Goal: Obtain resource: Download file/media

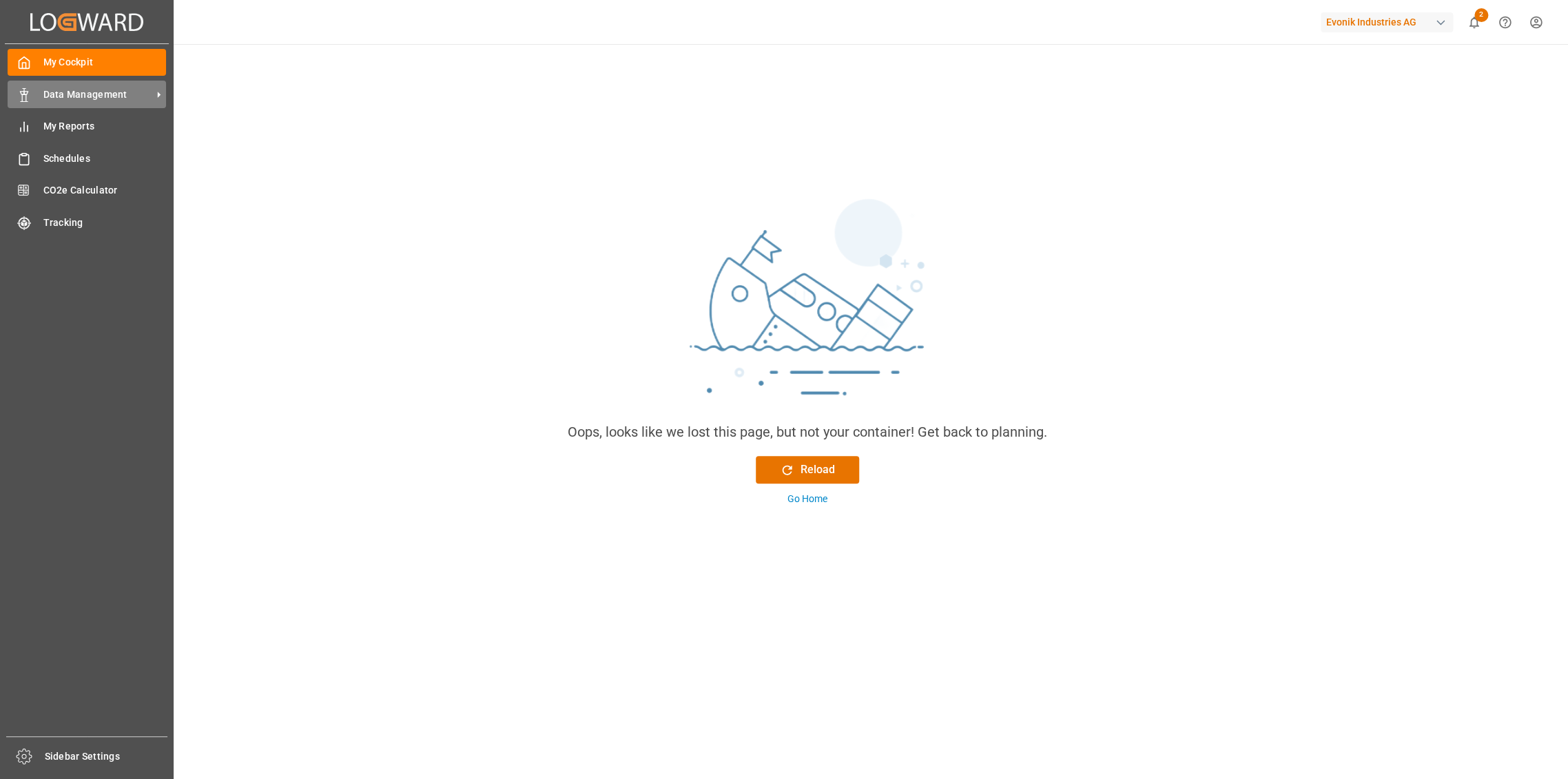
click at [77, 102] on div "Data Management Data Management" at bounding box center [87, 94] width 158 height 27
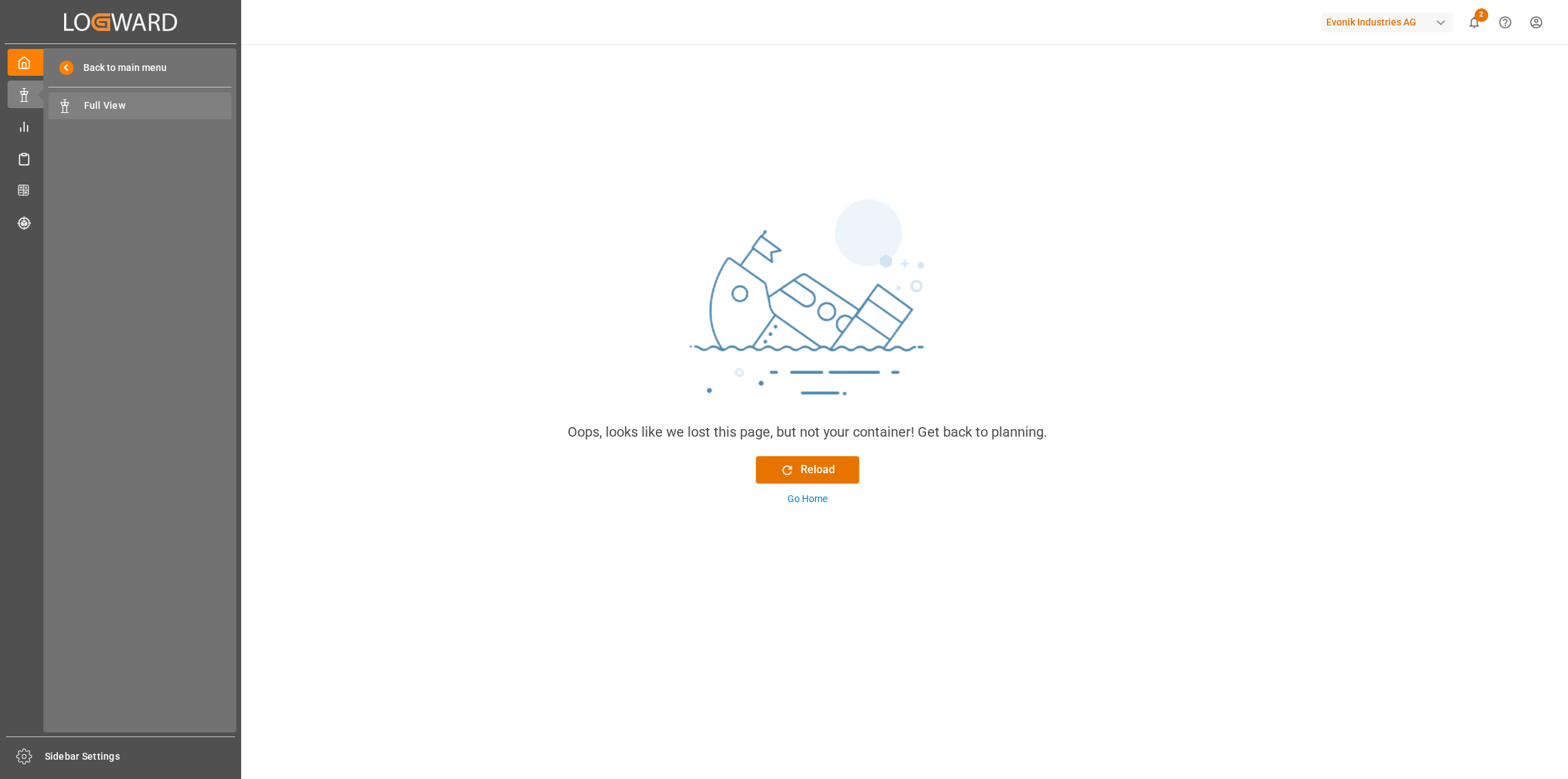
click at [121, 113] on div "Full View Full View" at bounding box center [140, 106] width 183 height 27
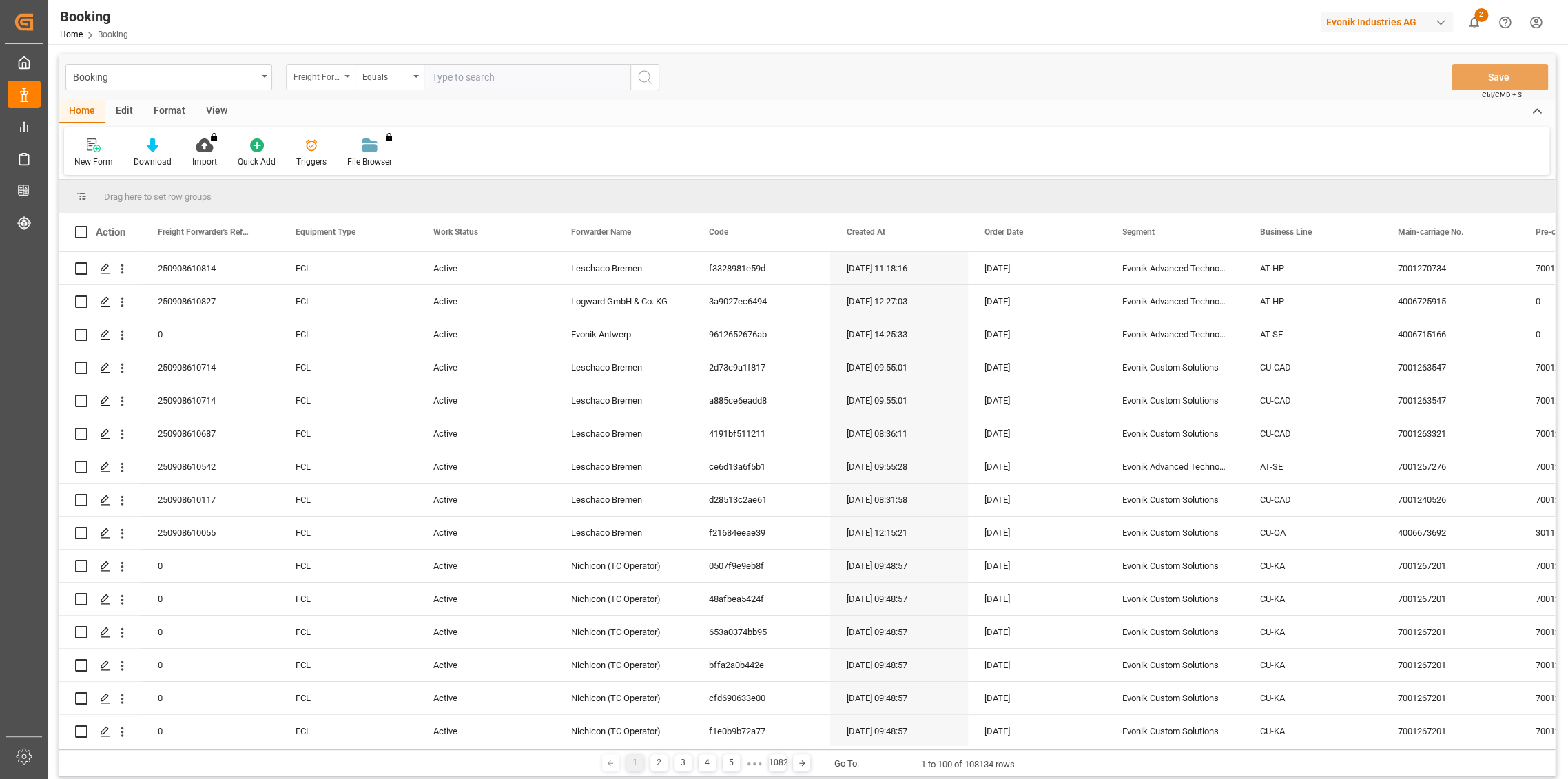
click at [343, 73] on div "Freight Forwarder's Reference No." at bounding box center [320, 77] width 69 height 26
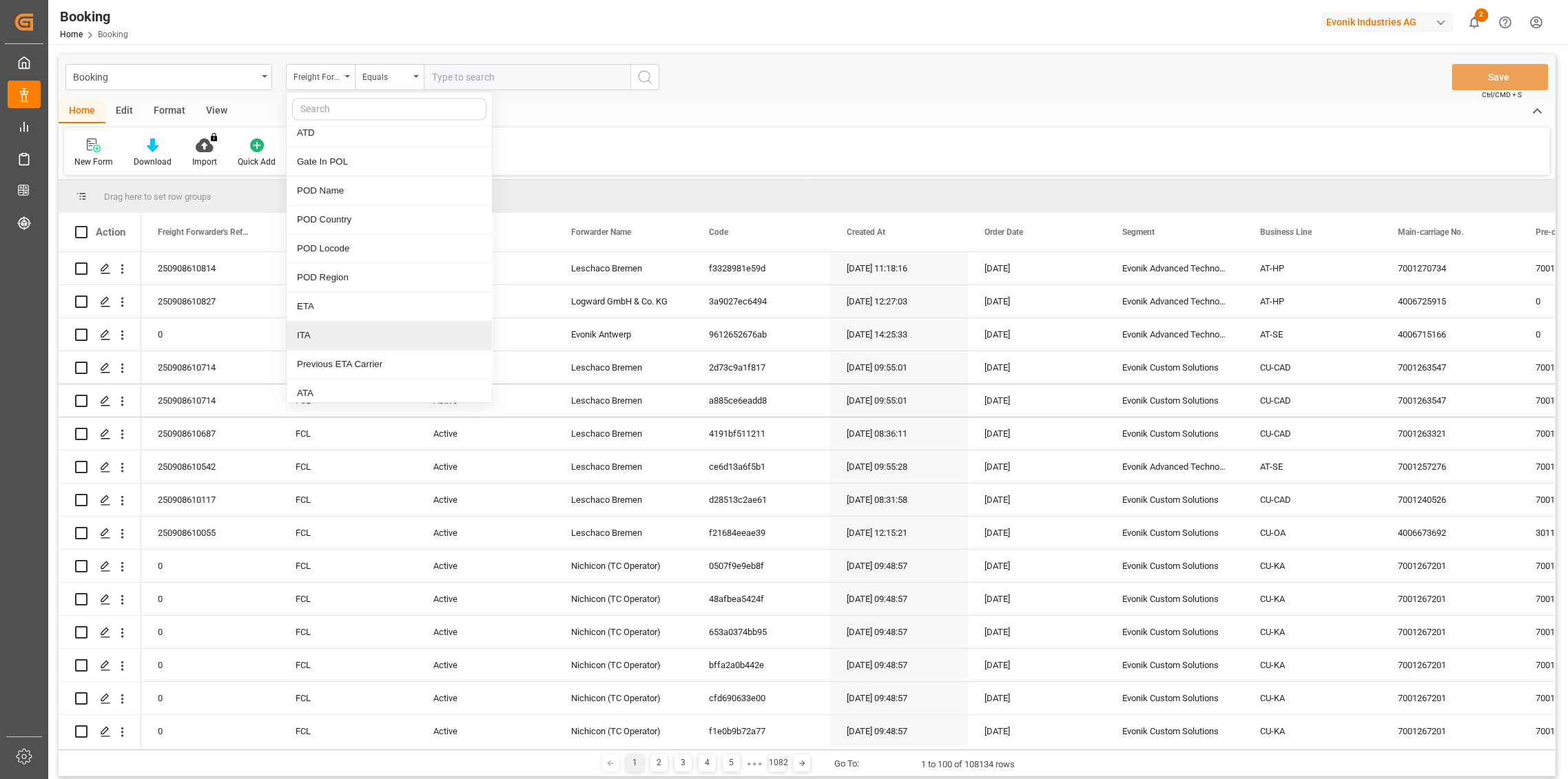
scroll to position [1531, 0]
click at [350, 314] on div "ATA" at bounding box center [389, 316] width 205 height 29
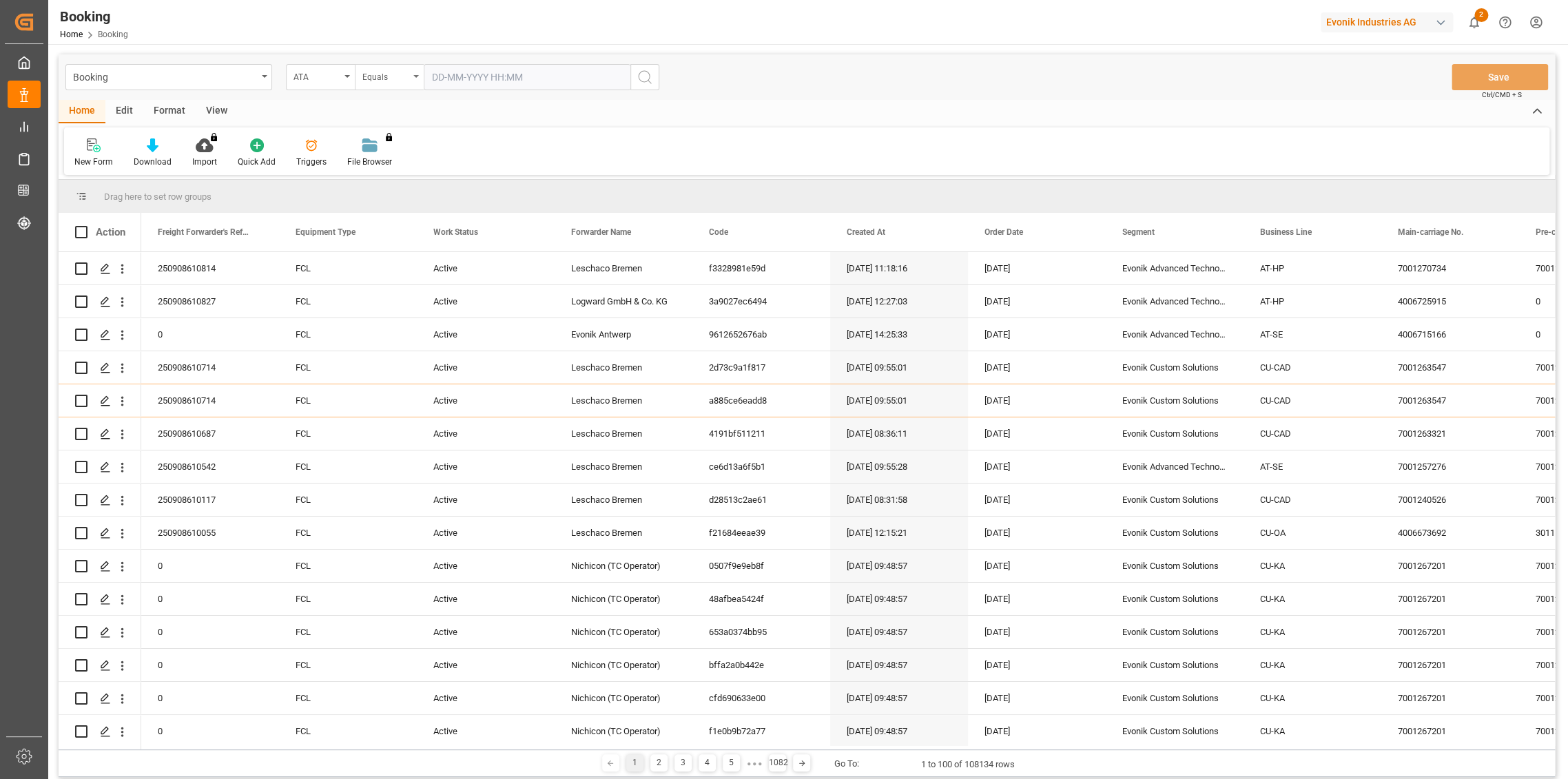
click at [376, 72] on div "Equals" at bounding box center [386, 75] width 47 height 16
drag, startPoint x: 396, startPoint y: 221, endPoint x: 467, endPoint y: 95, distance: 144.6
click at [397, 221] on div "Greater than" at bounding box center [458, 227] width 205 height 29
click at [469, 73] on input "text" at bounding box center [527, 77] width 207 height 26
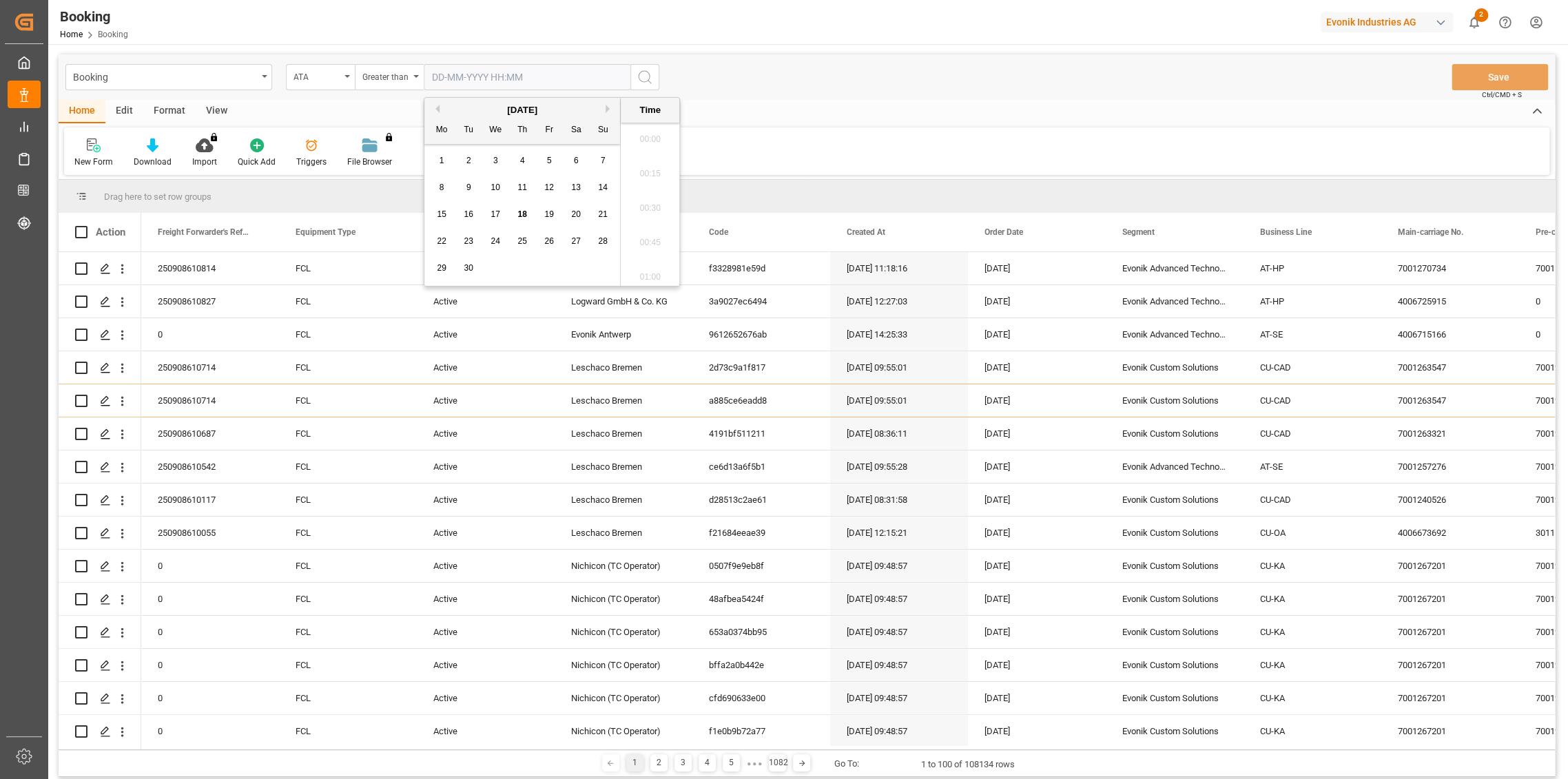
scroll to position [1244, 0]
click at [725, 97] on div "Booking ATA Greater than [DATE] Save Ctrl/CMD + S" at bounding box center [806, 78] width 1496 height 45
type input "[DATE] 00:00"
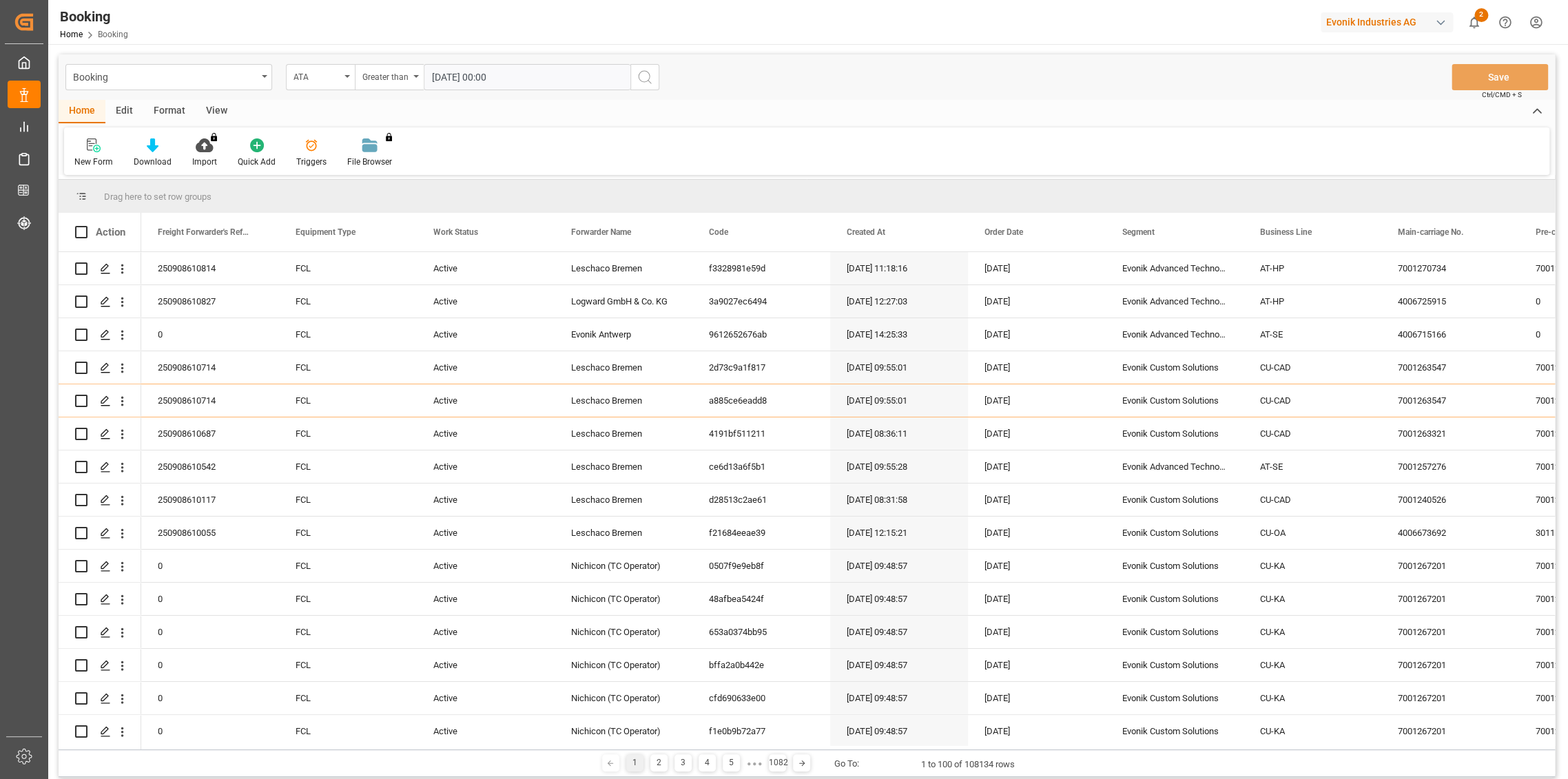
click at [645, 75] on icon "search button" at bounding box center [644, 77] width 16 height 16
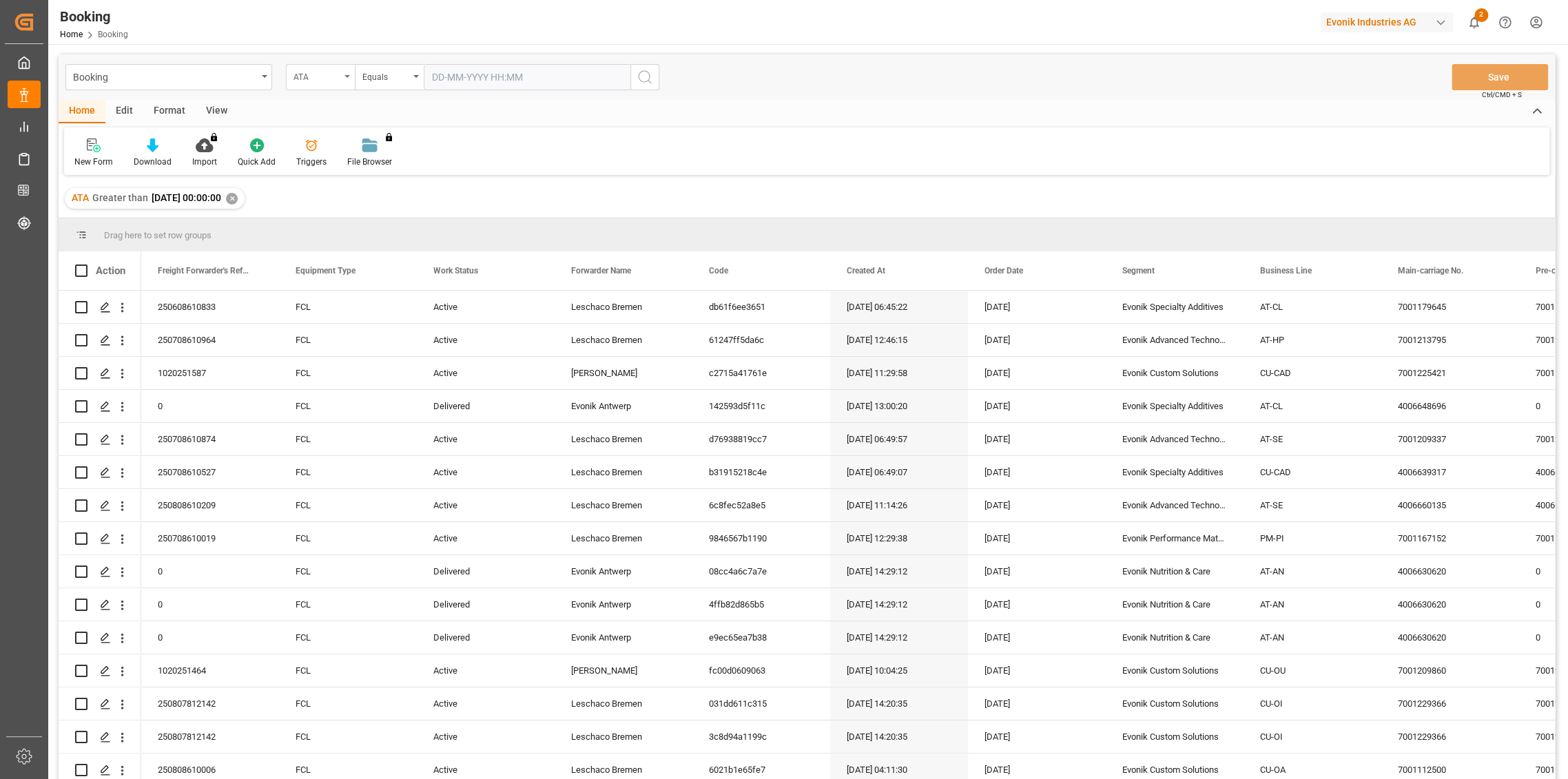
click at [303, 83] on div "ATA" at bounding box center [317, 75] width 47 height 16
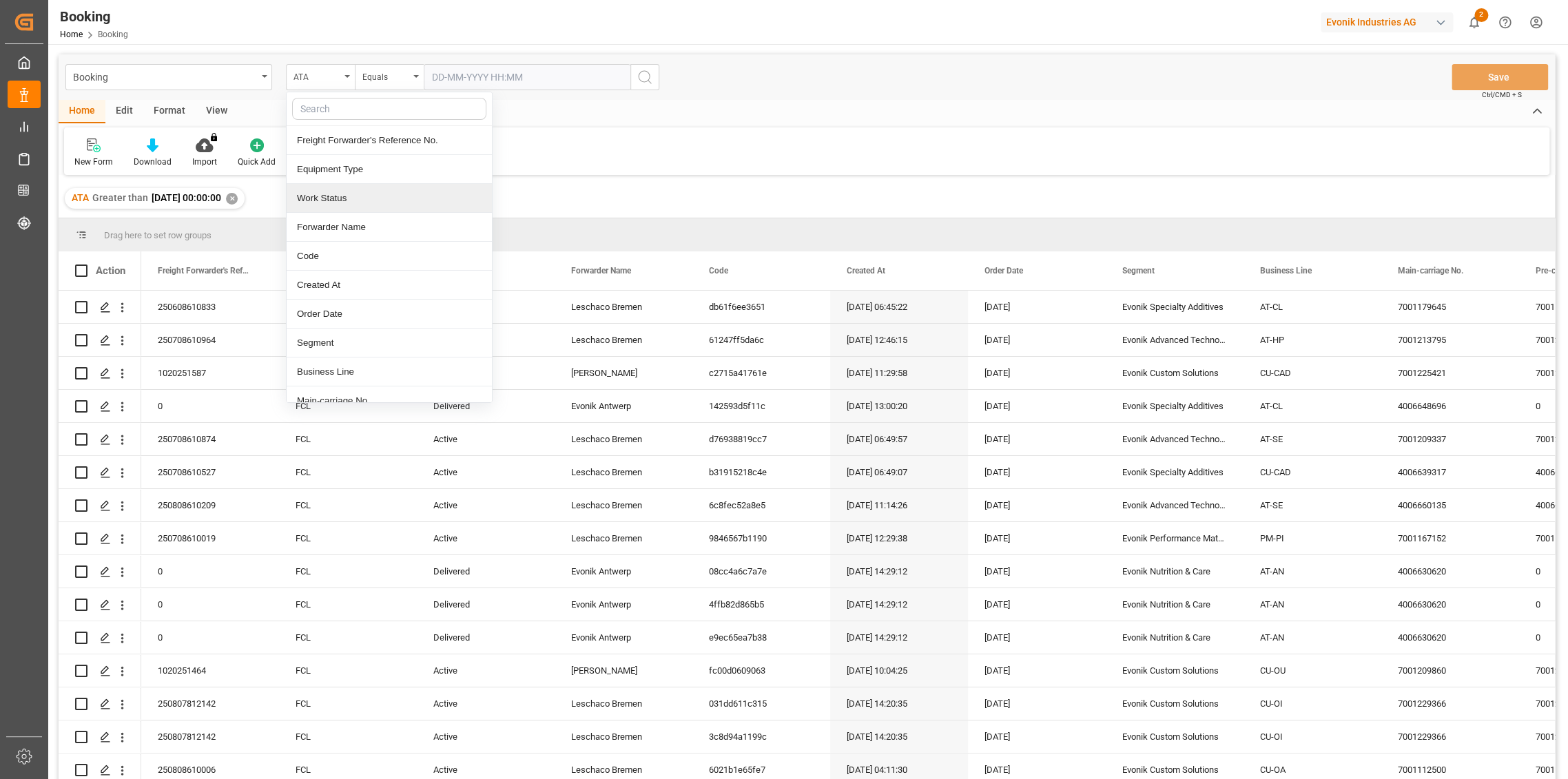
click at [363, 209] on div "Work Status" at bounding box center [389, 198] width 205 height 29
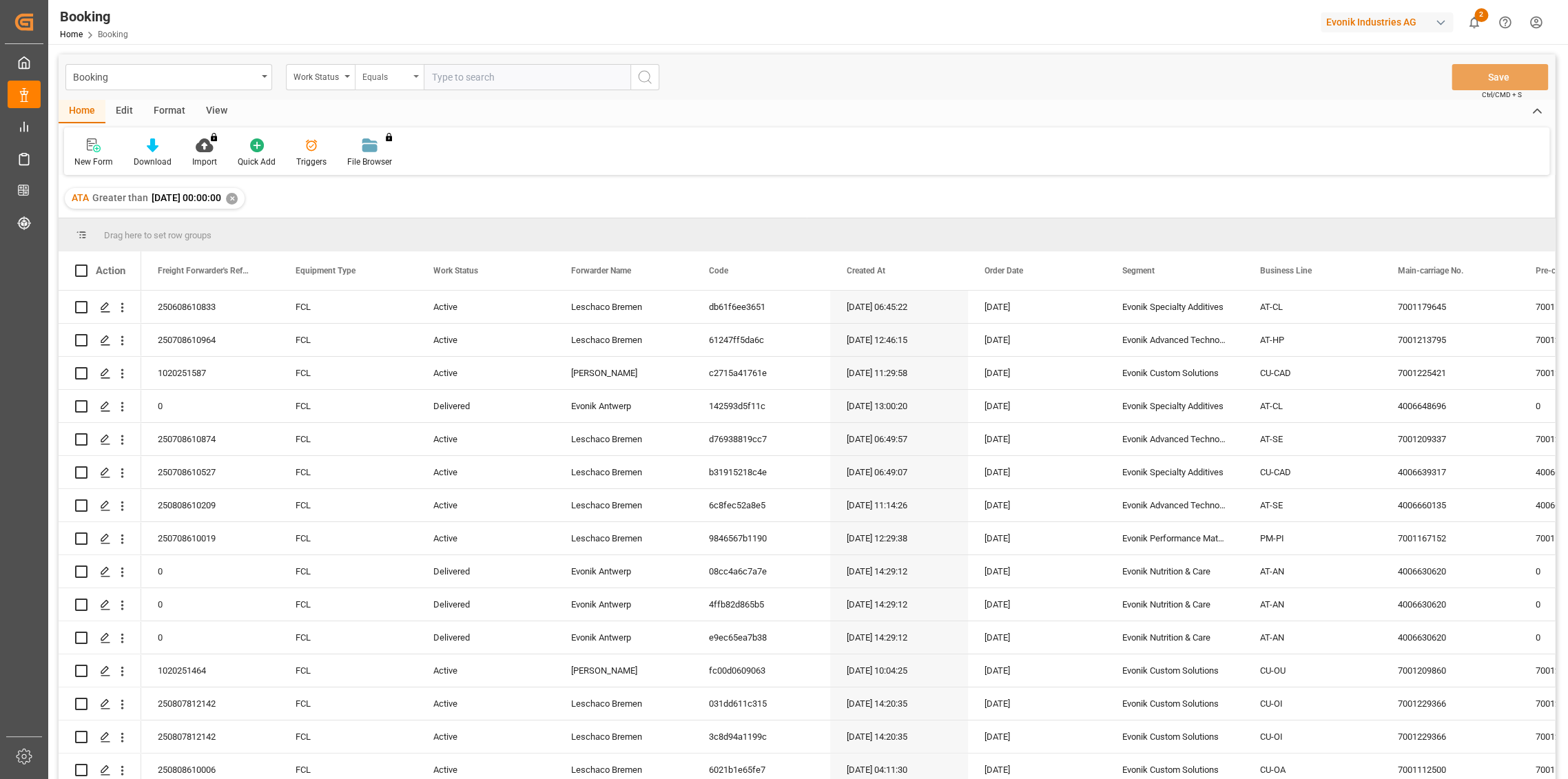
click at [402, 77] on div "Equals" at bounding box center [386, 75] width 47 height 16
drag, startPoint x: 413, startPoint y: 189, endPoint x: 427, endPoint y: 165, distance: 27.8
click at [414, 186] on div "Not equal" at bounding box center [458, 198] width 205 height 29
type input "cancel"
click at [640, 81] on icon "search button" at bounding box center [644, 77] width 16 height 16
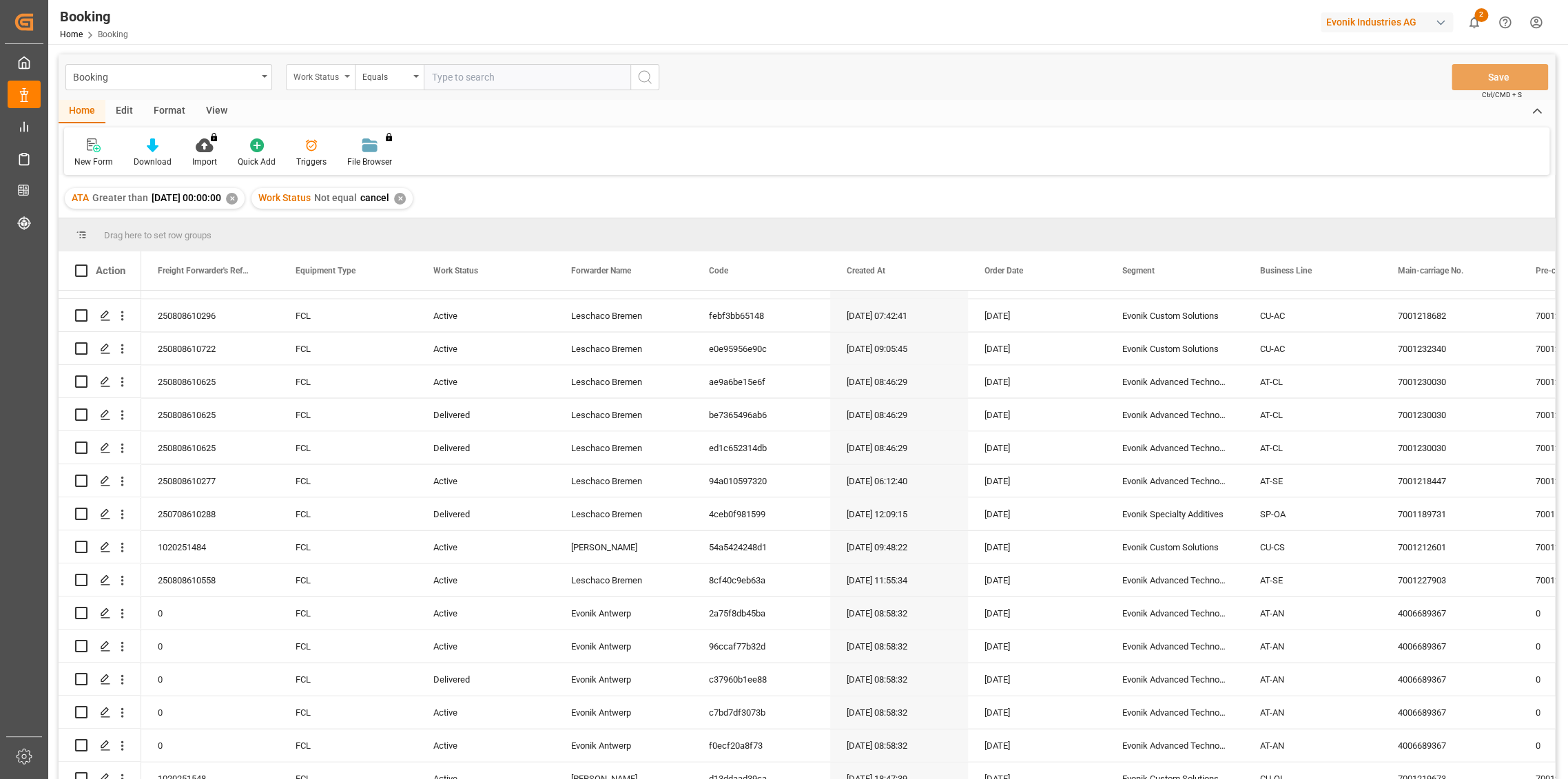
click at [326, 78] on div "Work Status" at bounding box center [317, 75] width 47 height 16
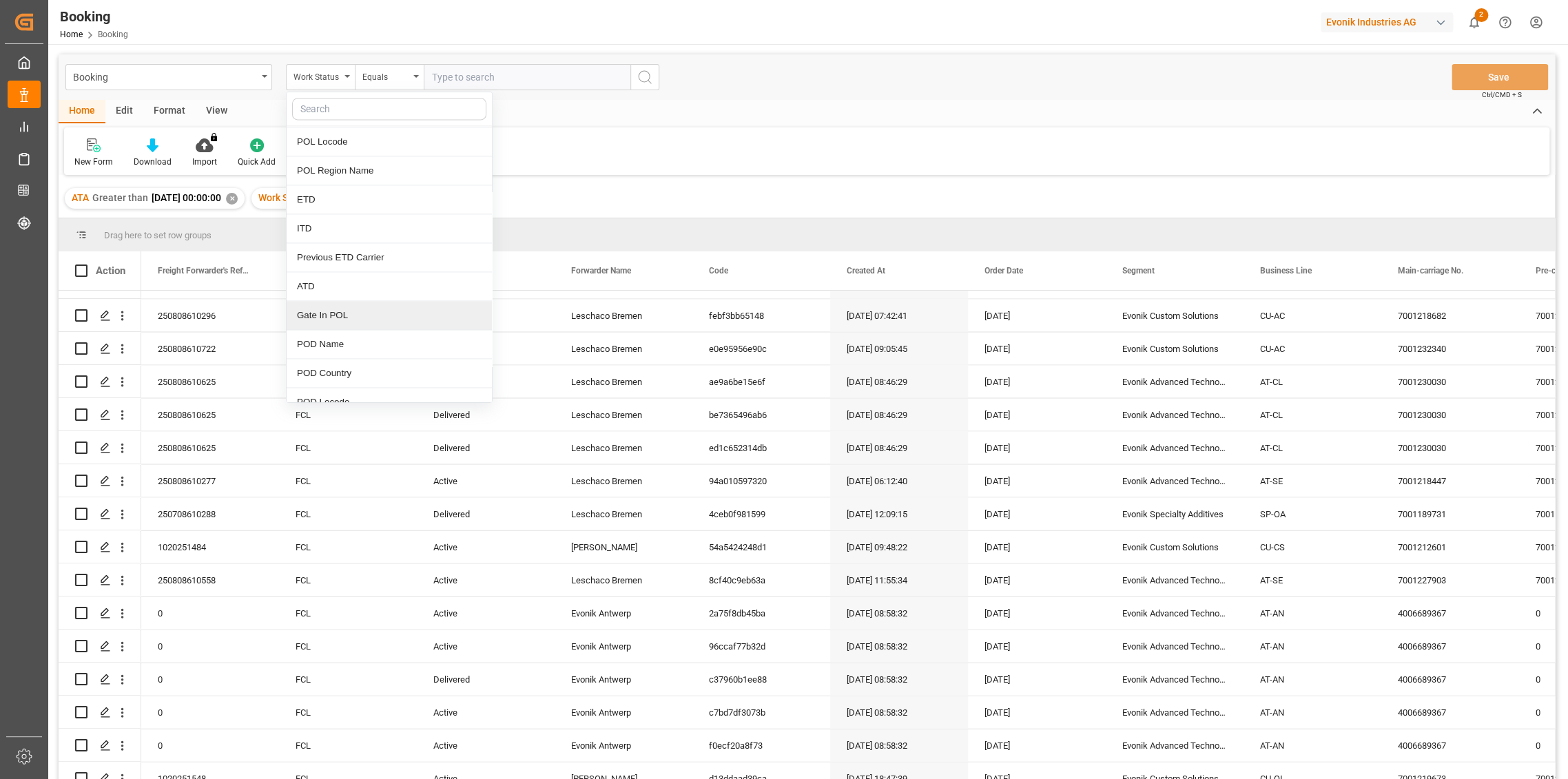
click at [372, 301] on div "Gate In POL" at bounding box center [389, 315] width 205 height 29
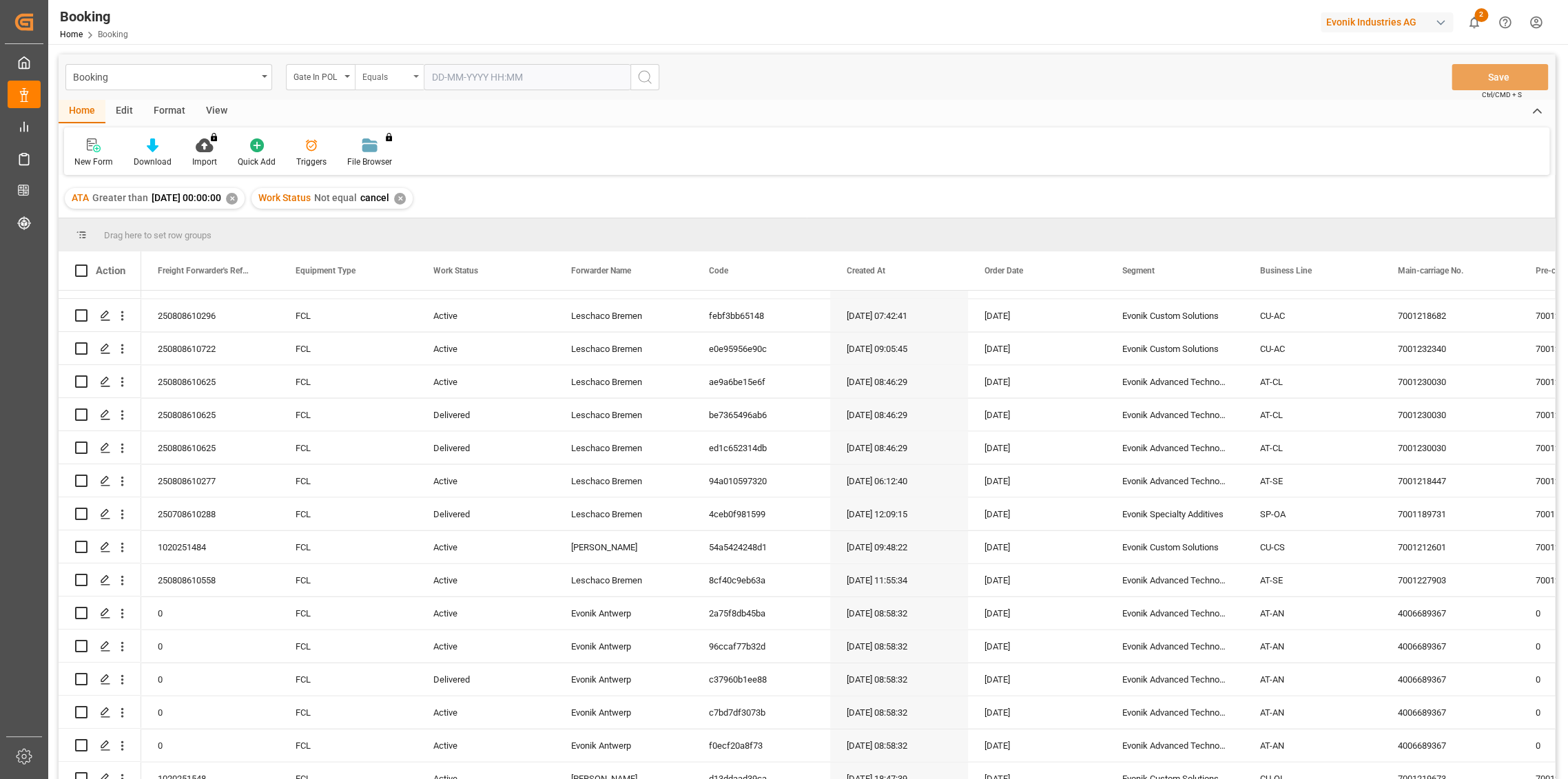
click at [390, 77] on div "Equals" at bounding box center [386, 75] width 47 height 16
click at [408, 226] on div "Greater than" at bounding box center [458, 227] width 205 height 29
click at [462, 84] on input "text" at bounding box center [527, 77] width 207 height 26
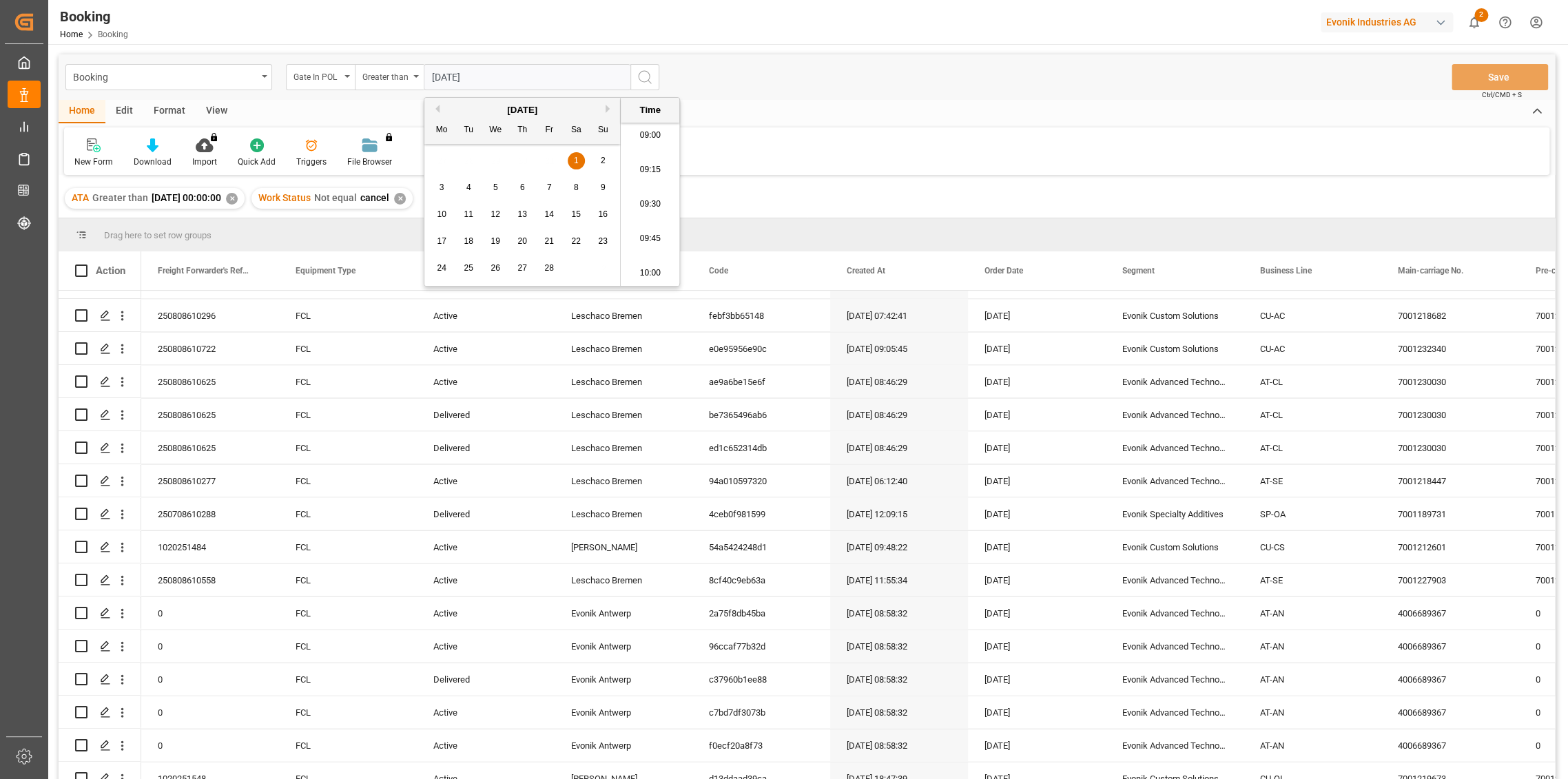
type input "[DATE] 00:00"
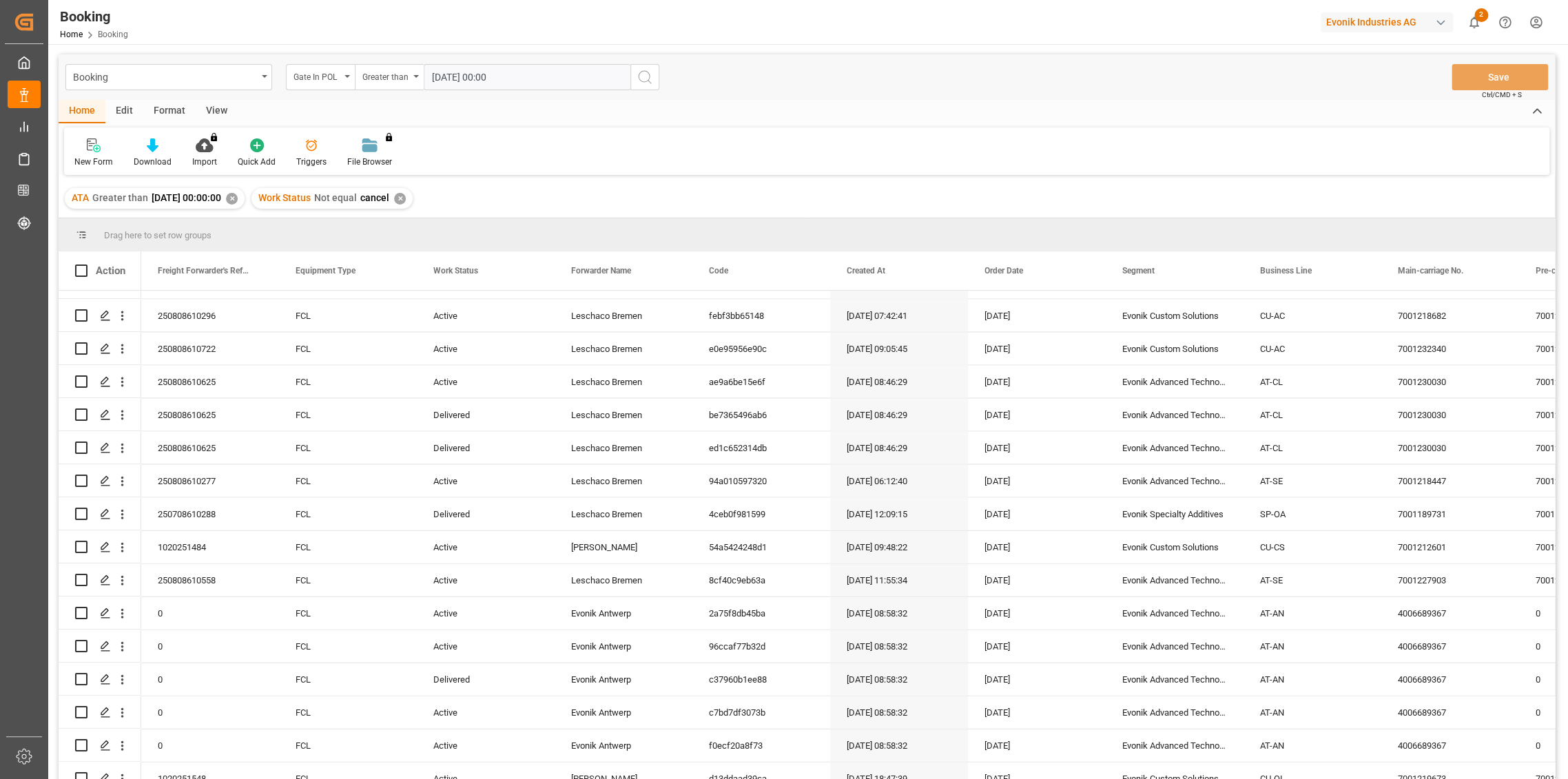
click at [766, 100] on div "Home Edit Format View" at bounding box center [806, 112] width 1496 height 23
click at [651, 77] on icon "search button" at bounding box center [644, 77] width 16 height 16
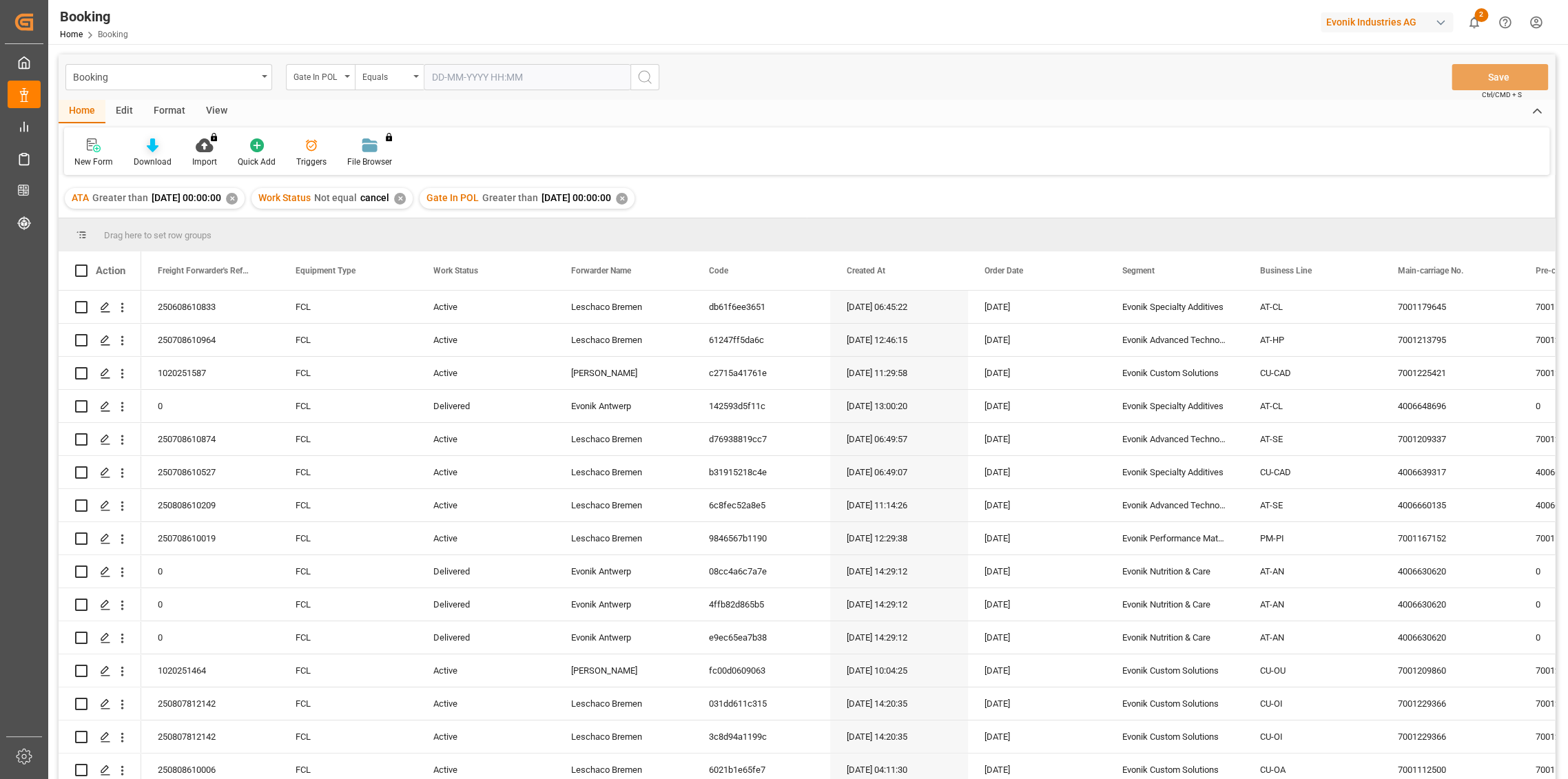
click at [156, 150] on icon at bounding box center [152, 146] width 12 height 14
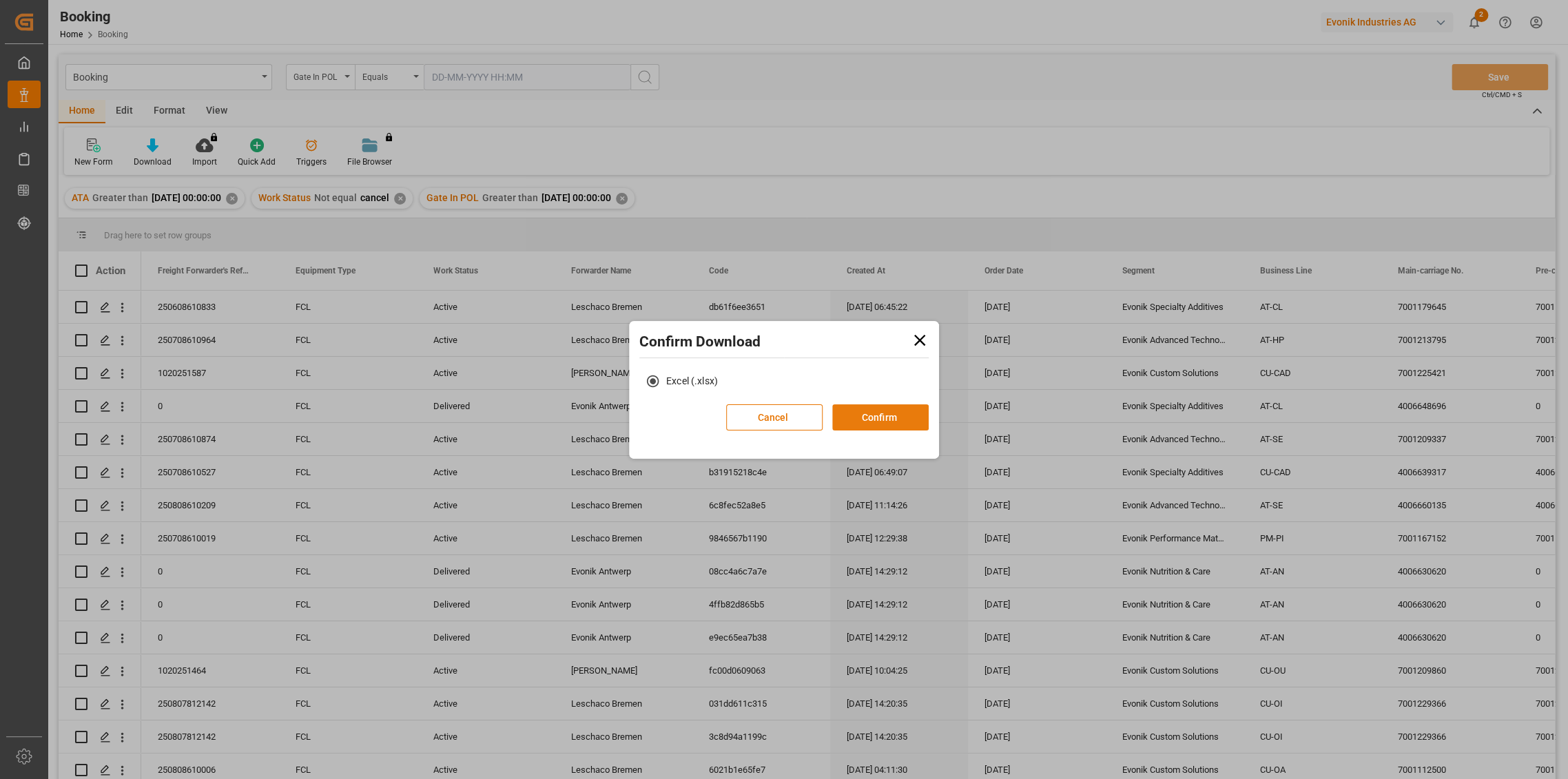
click at [892, 419] on button "Confirm" at bounding box center [880, 417] width 96 height 26
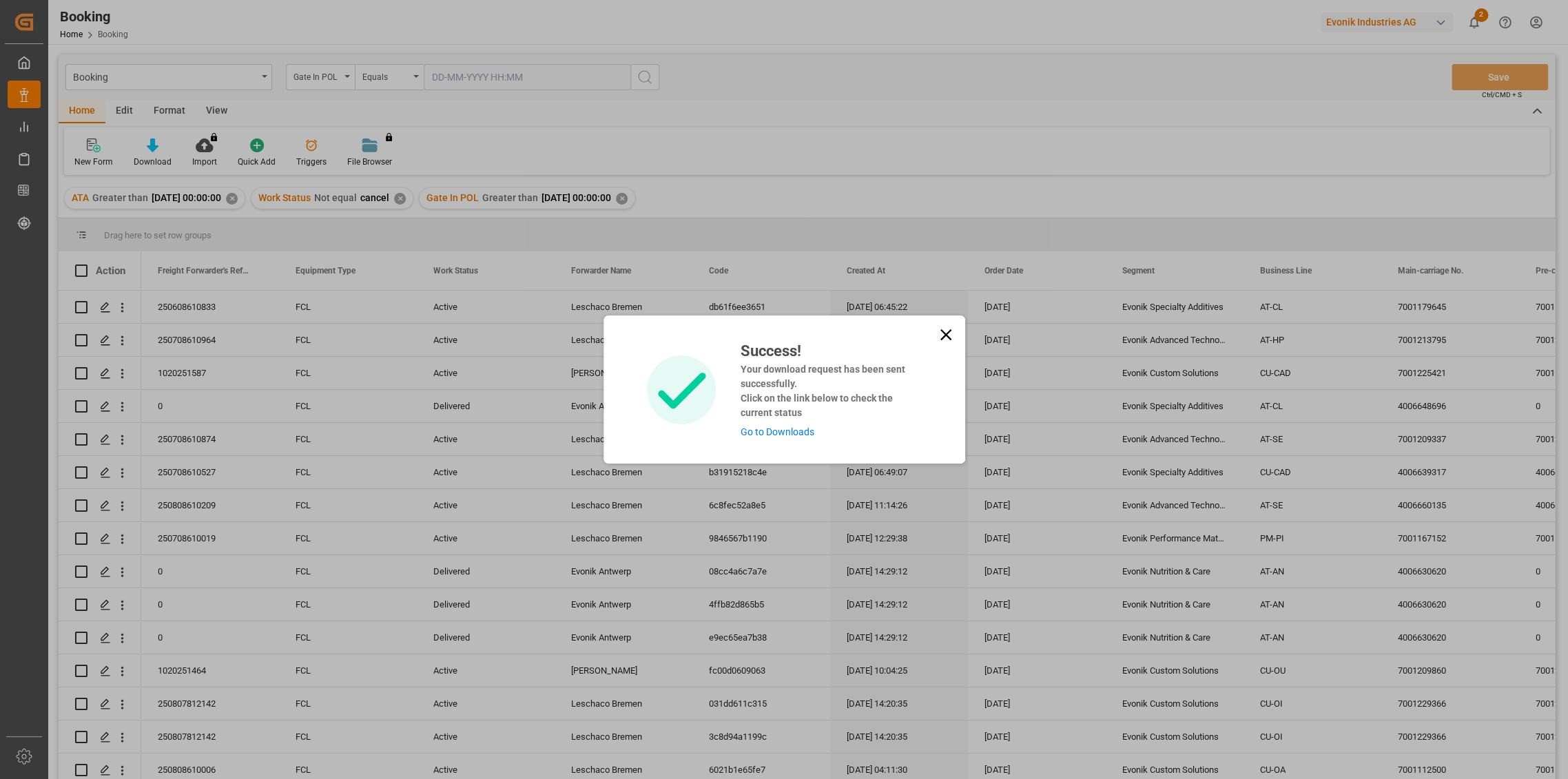
click at [809, 432] on link "Go to Downloads" at bounding box center [777, 432] width 74 height 11
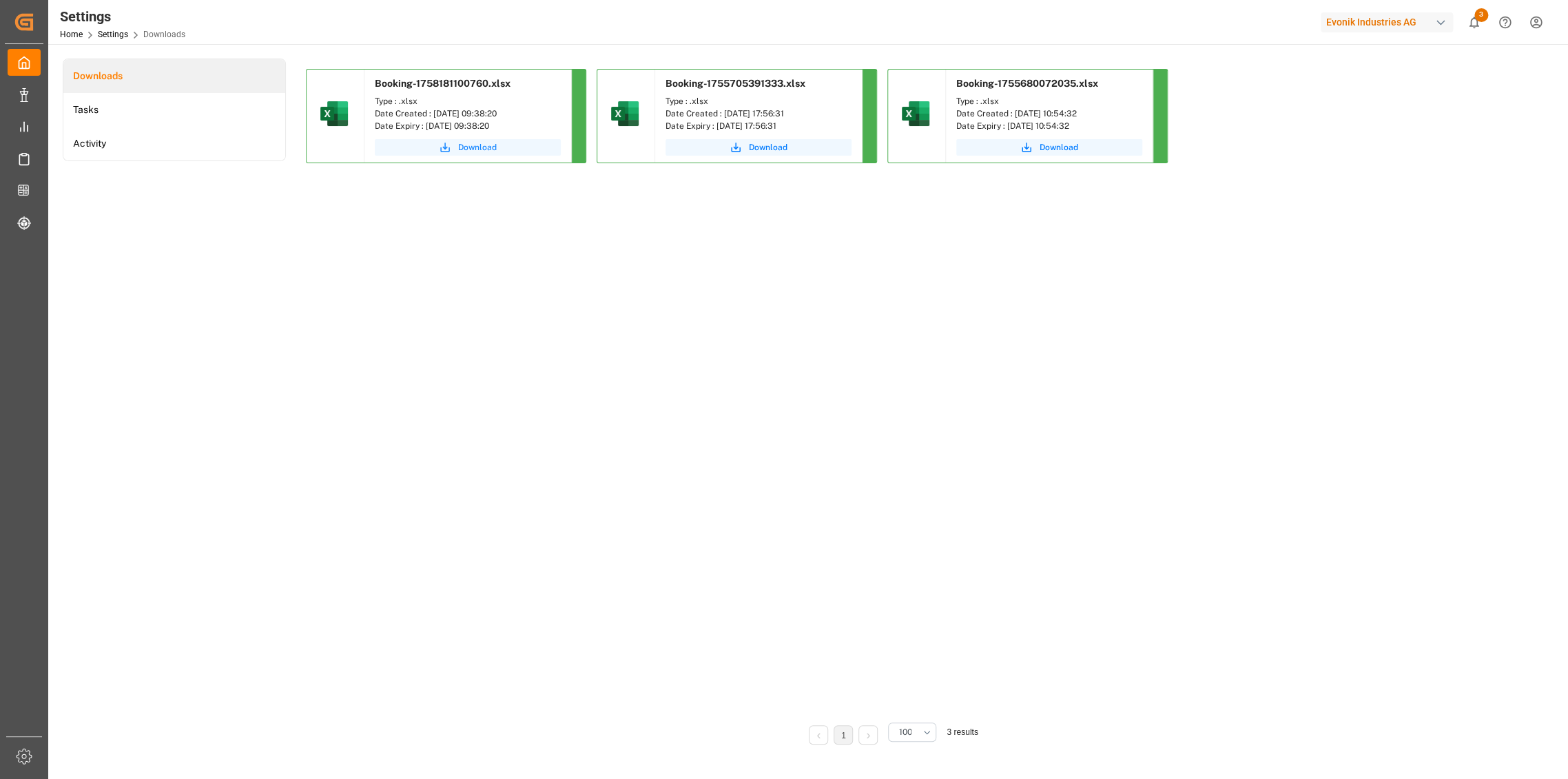
click at [487, 146] on span "Download" at bounding box center [477, 147] width 38 height 13
